Goal: Check status

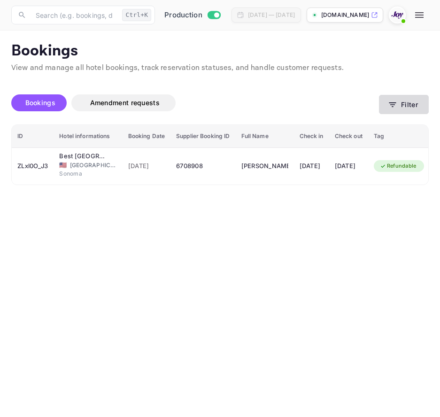
click at [390, 107] on icon "button" at bounding box center [391, 104] width 9 height 9
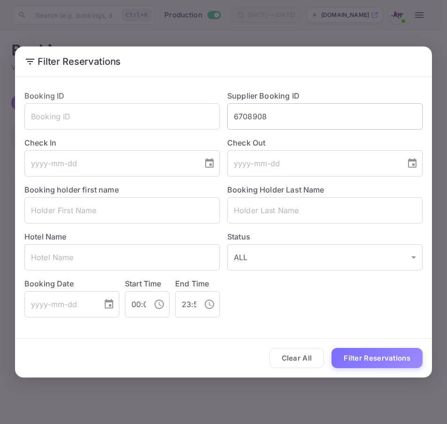
click at [302, 120] on input "6708908" at bounding box center [324, 116] width 195 height 26
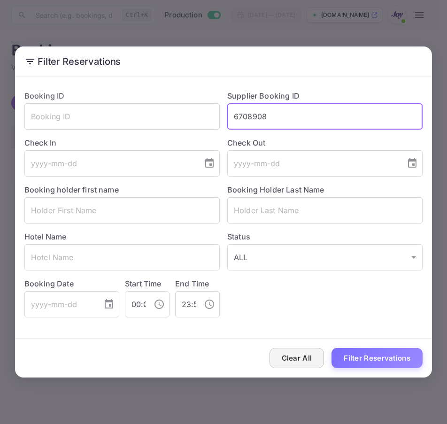
click at [306, 351] on button "Clear All" at bounding box center [296, 358] width 55 height 20
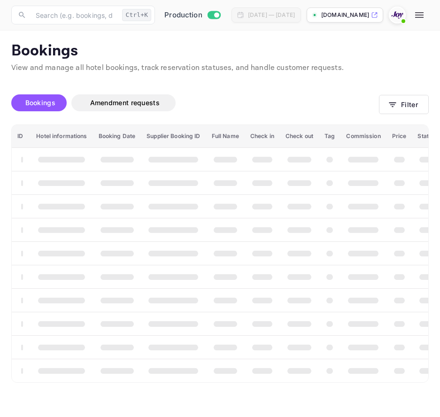
click at [302, 356] on th "booking table" at bounding box center [299, 346] width 39 height 23
click at [399, 103] on button "Filter" at bounding box center [404, 104] width 50 height 19
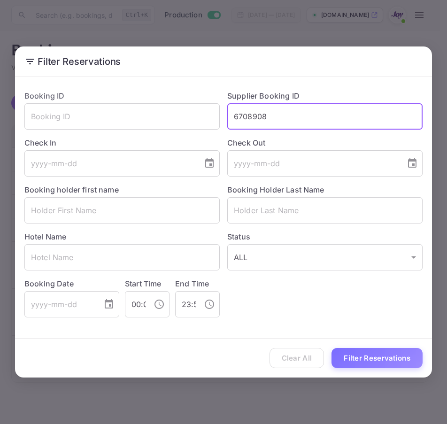
click at [318, 115] on input "6708908" at bounding box center [324, 116] width 195 height 26
paste input "ID8948960"
drag, startPoint x: 242, startPoint y: 116, endPoint x: 219, endPoint y: 116, distance: 23.0
click at [219, 116] on div "Booking ID ​ Supplier Booking ID ID8948960 ​ Check In ​ Check Out ​ Booking hol…" at bounding box center [219, 200] width 405 height 235
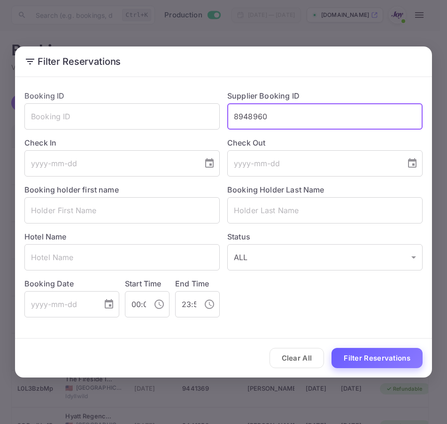
type input "8948960"
click at [340, 349] on button "Filter Reservations" at bounding box center [376, 358] width 91 height 20
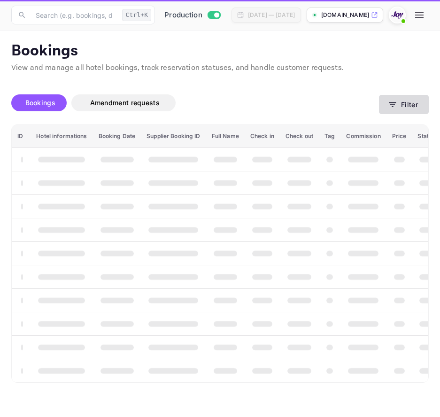
click at [417, 111] on button "Filter" at bounding box center [404, 104] width 50 height 19
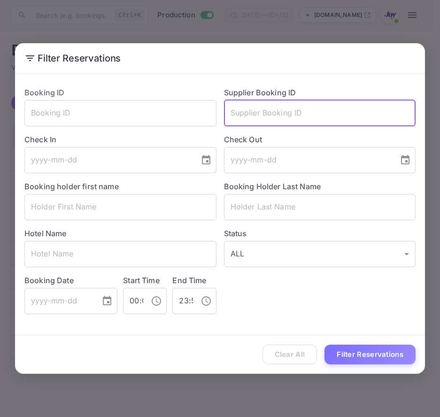
click at [395, 115] on input "text" at bounding box center [320, 113] width 192 height 26
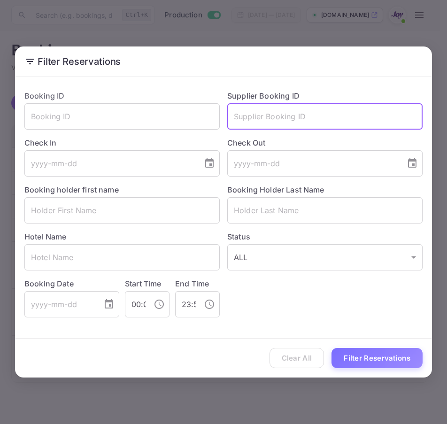
click at [395, 115] on input "text" at bounding box center [324, 116] width 195 height 26
click at [243, 118] on input "ID8948960" at bounding box center [324, 116] width 195 height 26
type input "8948960"
click at [331, 348] on button "Filter Reservations" at bounding box center [376, 358] width 91 height 20
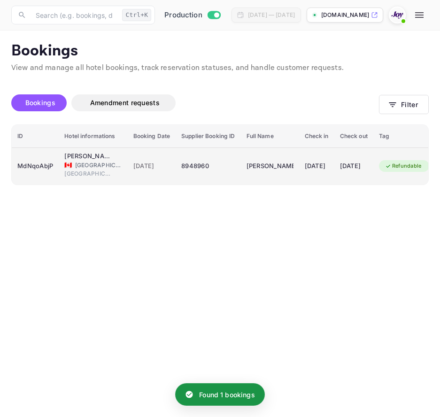
click at [50, 166] on div "MdNqoAbjP" at bounding box center [35, 166] width 36 height 15
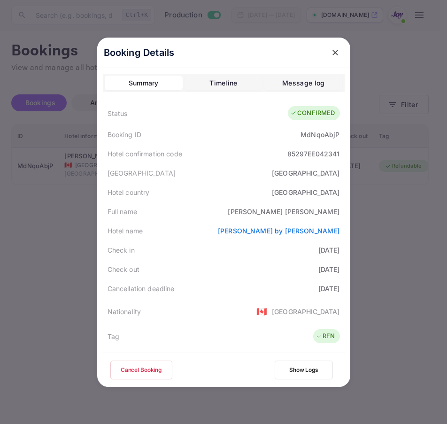
click at [407, 266] on div at bounding box center [223, 212] width 447 height 424
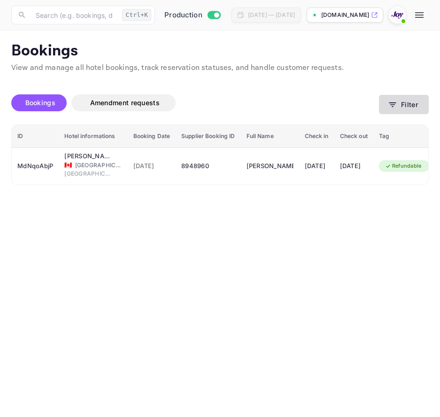
click at [384, 101] on button "Filter" at bounding box center [404, 104] width 50 height 19
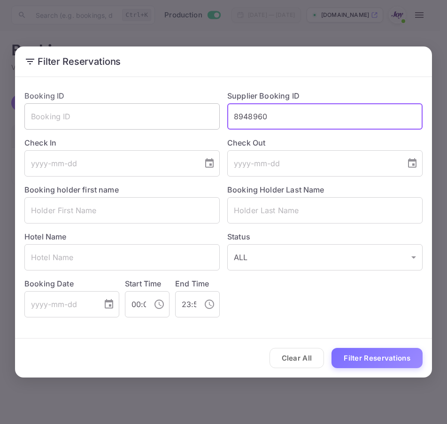
drag, startPoint x: 314, startPoint y: 124, endPoint x: 107, endPoint y: 120, distance: 206.4
click at [107, 120] on div "Booking ID ​ Supplier Booking ID 8948960 ​ Check In ​ Check Out ​ Booking holde…" at bounding box center [219, 200] width 405 height 235
paste input "Nikki"
type input "Nikki"
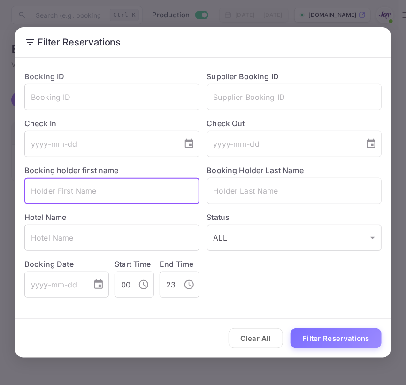
click at [66, 189] on input "text" at bounding box center [111, 191] width 175 height 26
paste input "Nikki"
type input "Nikki"
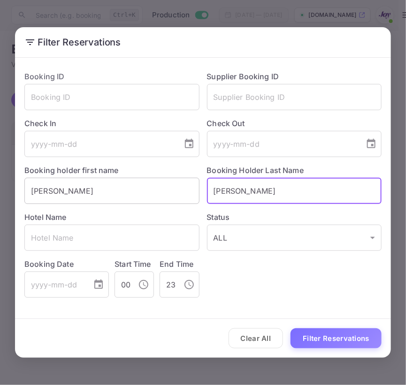
type input "Webster"
click at [290, 328] on button "Filter Reservations" at bounding box center [335, 338] width 91 height 20
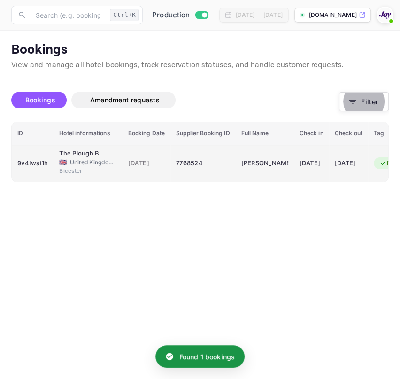
click at [45, 169] on div "9v4Iwst1h" at bounding box center [32, 163] width 30 height 15
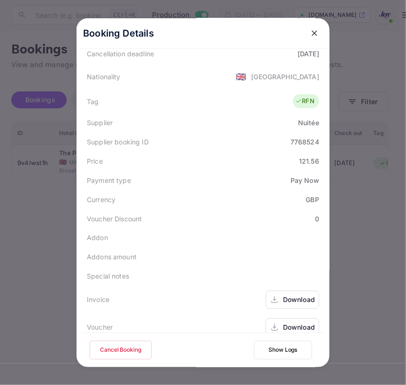
scroll to position [227, 0]
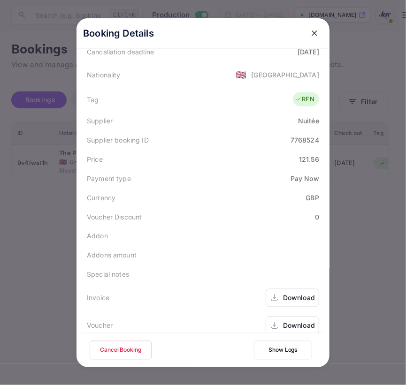
click at [279, 289] on div "Download" at bounding box center [291, 298] width 53 height 18
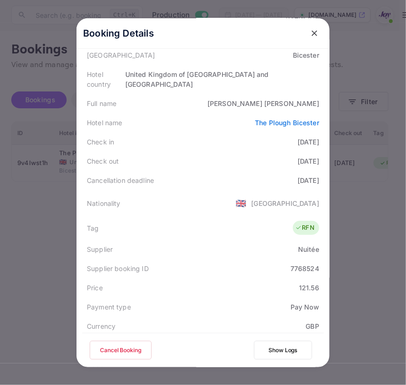
scroll to position [14, 0]
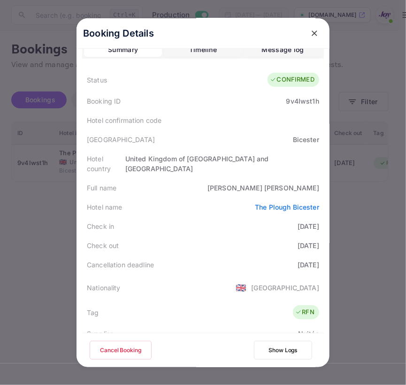
click at [306, 32] on button "close" at bounding box center [314, 33] width 17 height 17
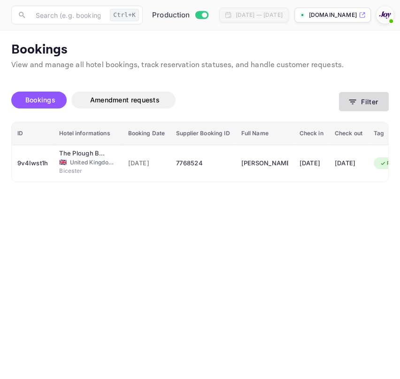
click at [361, 107] on button "Filter" at bounding box center [364, 101] width 50 height 19
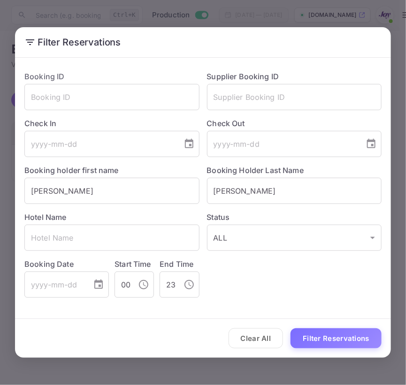
click at [0, 192] on html "Now you can check your travel website directly from the link. Check your websit…" at bounding box center [203, 192] width 406 height 385
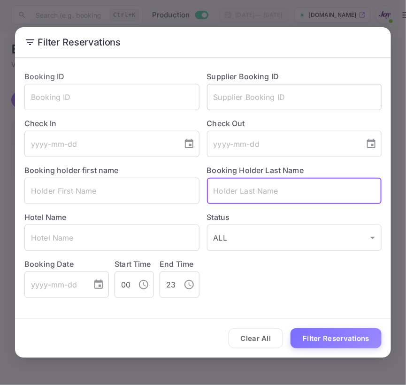
click at [315, 90] on input "text" at bounding box center [294, 97] width 175 height 26
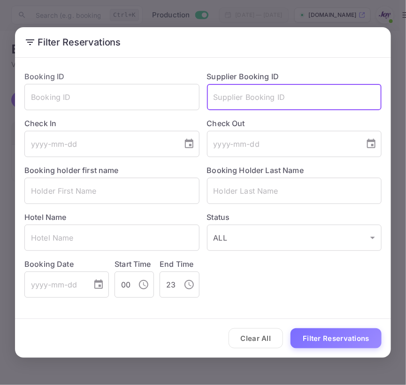
paste input "6708908"
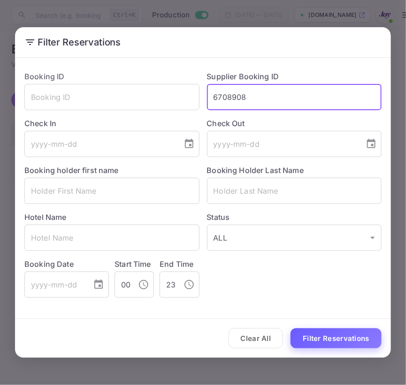
type input "6708908"
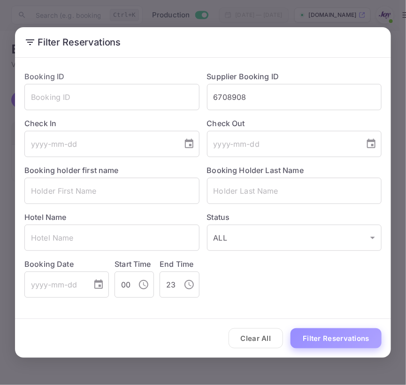
click at [319, 333] on button "Filter Reservations" at bounding box center [335, 338] width 91 height 20
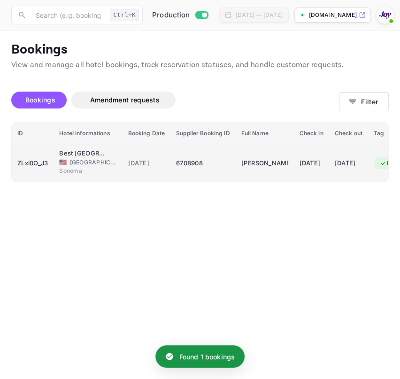
click at [37, 147] on td "ZLxl0O_J3" at bounding box center [33, 162] width 42 height 37
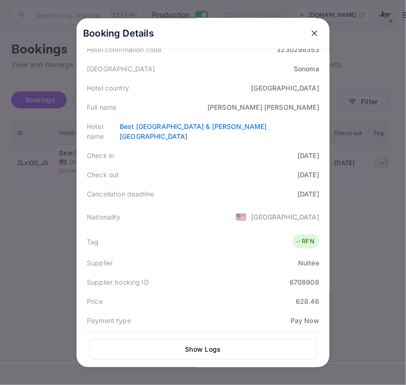
scroll to position [0, 0]
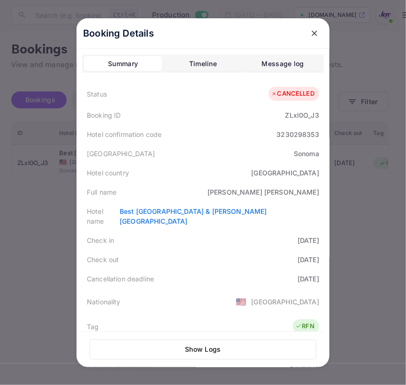
click at [173, 58] on button "Timeline" at bounding box center [203, 63] width 78 height 15
